Goal: Check status

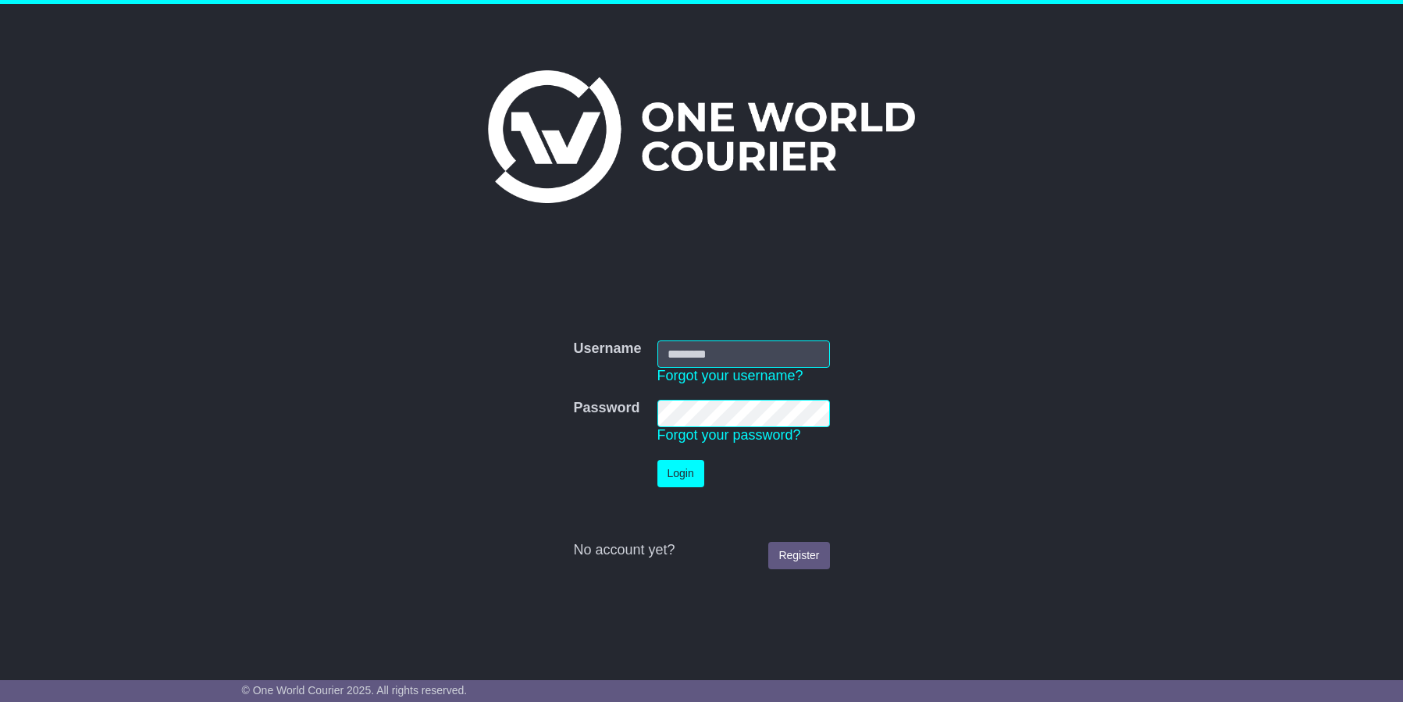
type input "**********"
drag, startPoint x: 686, startPoint y: 476, endPoint x: 1013, endPoint y: 546, distance: 334.5
click at [686, 476] on button "Login" at bounding box center [680, 473] width 47 height 27
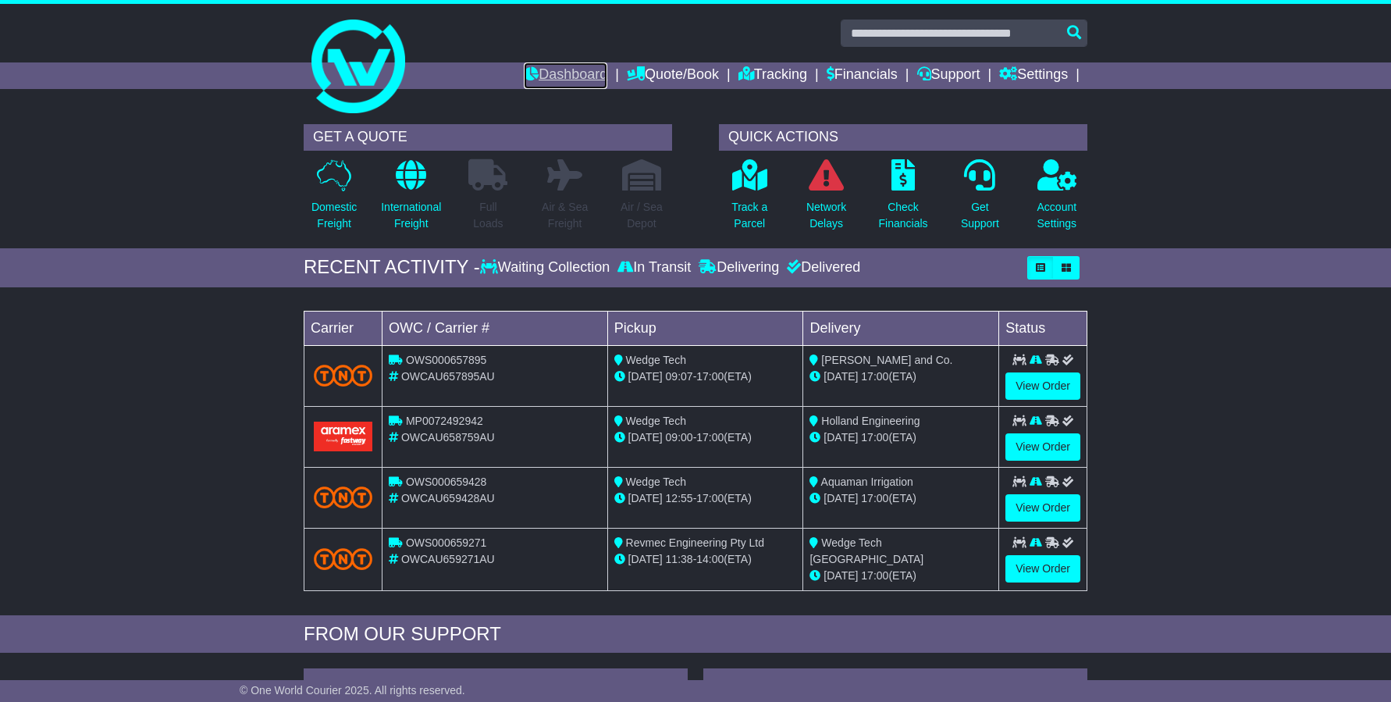
click at [574, 77] on link "Dashboard" at bounding box center [566, 75] width 84 height 27
click at [869, 28] on input "text" at bounding box center [964, 33] width 247 height 27
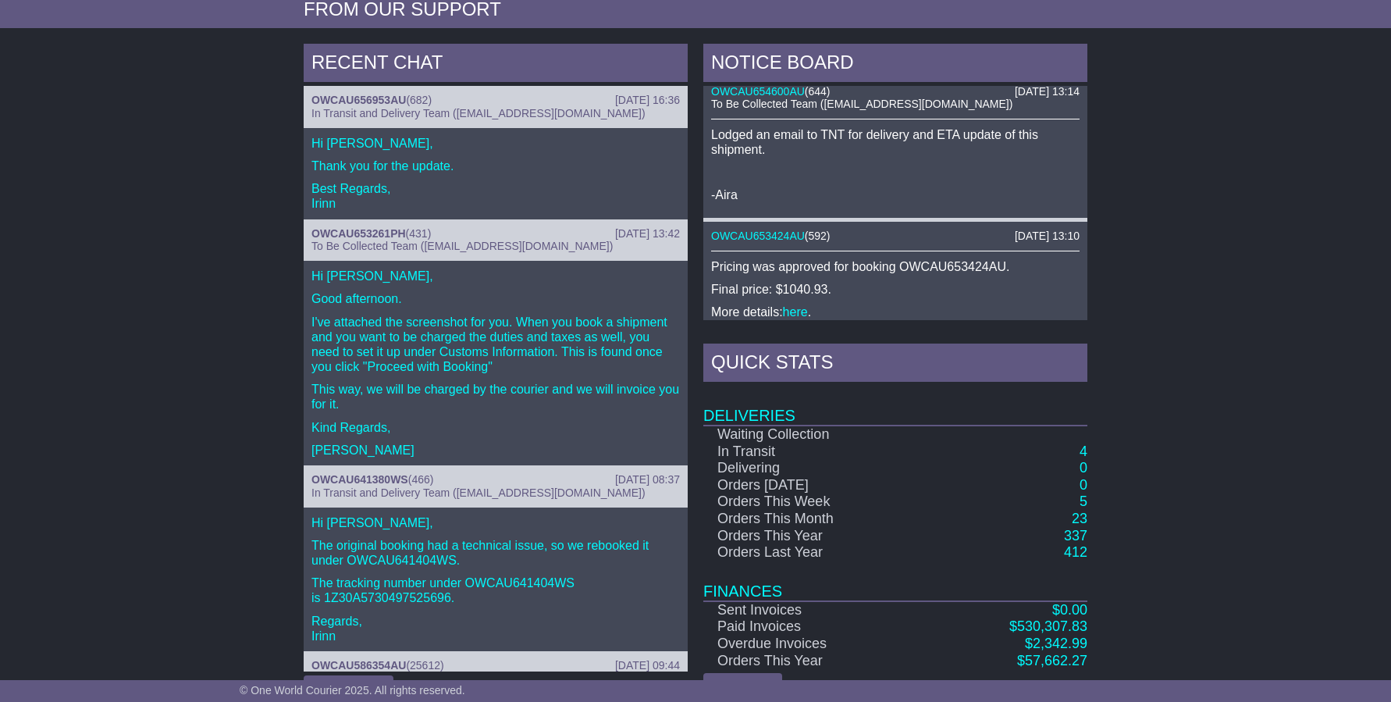
scroll to position [2104, 0]
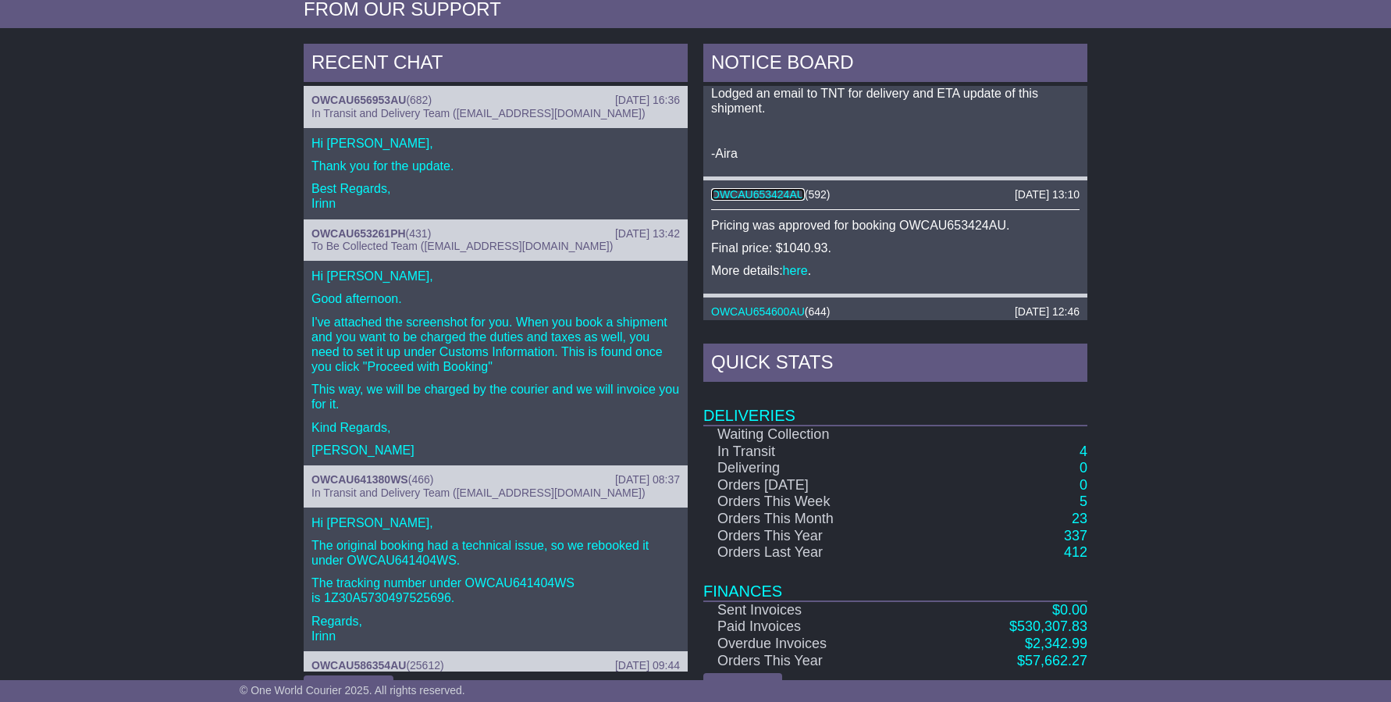
click at [777, 188] on link "OWCAU653424AU" at bounding box center [758, 194] width 94 height 12
